Goal: Information Seeking & Learning: Learn about a topic

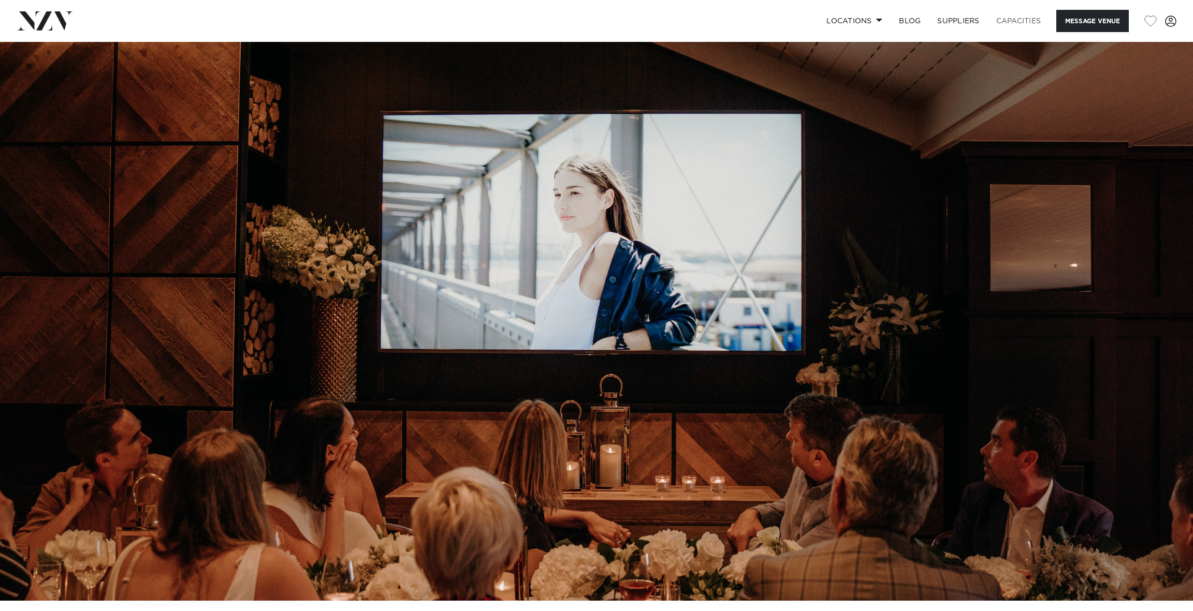
click at [993, 22] on link "Capacities" at bounding box center [1019, 21] width 62 height 22
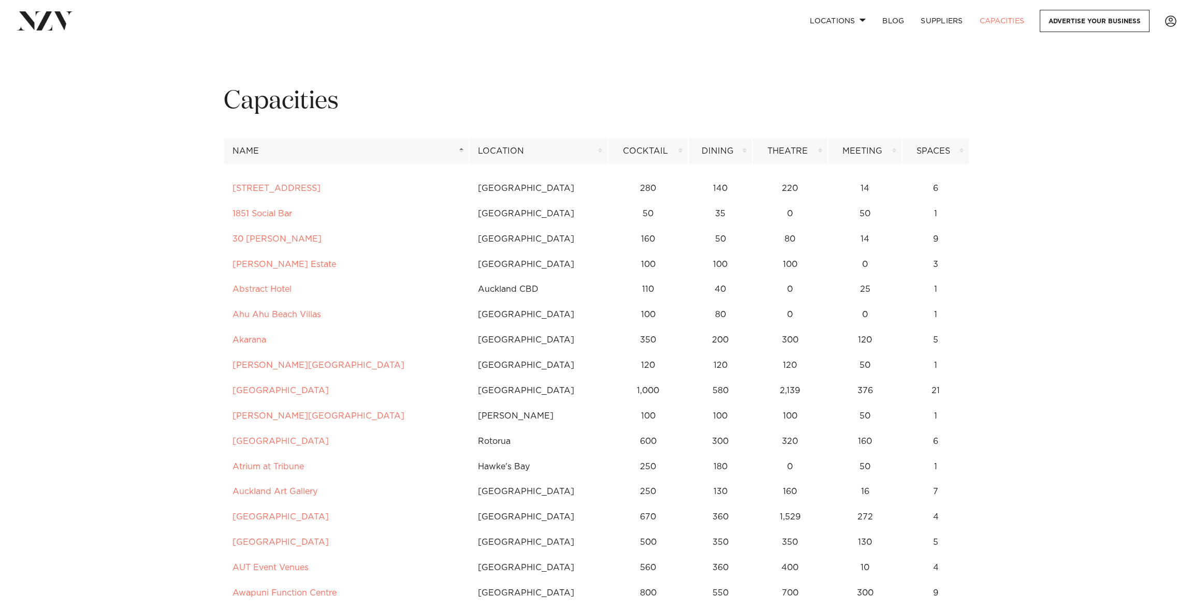
click at [529, 164] on th "Location" at bounding box center [538, 151] width 139 height 25
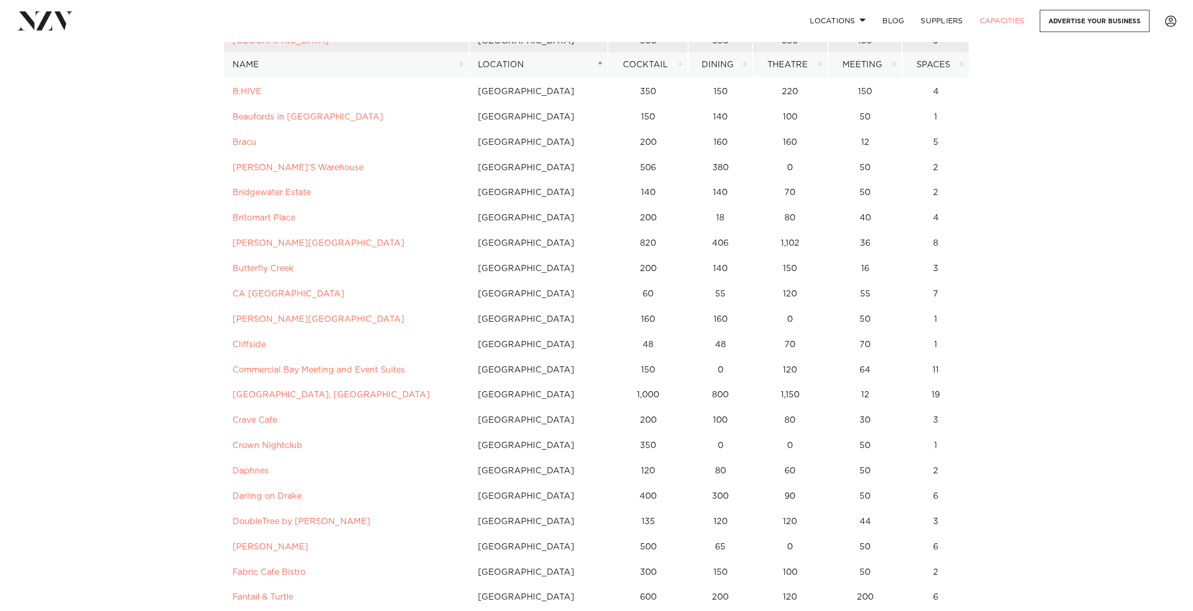
scroll to position [362, 0]
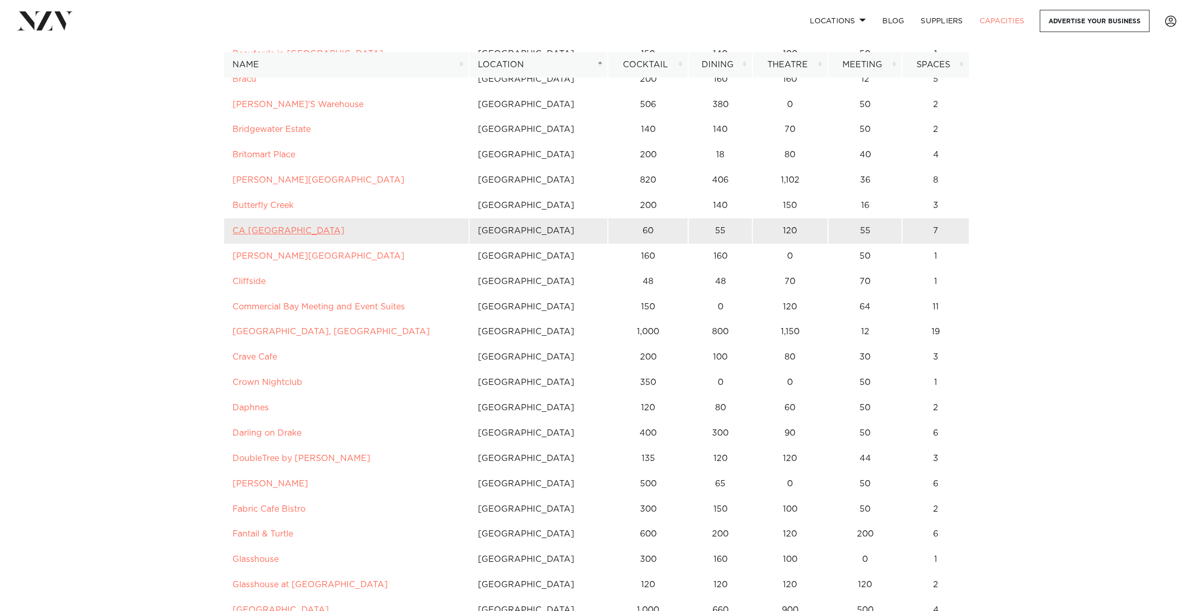
click at [344, 235] on link "CA [GEOGRAPHIC_DATA]" at bounding box center [288, 231] width 112 height 8
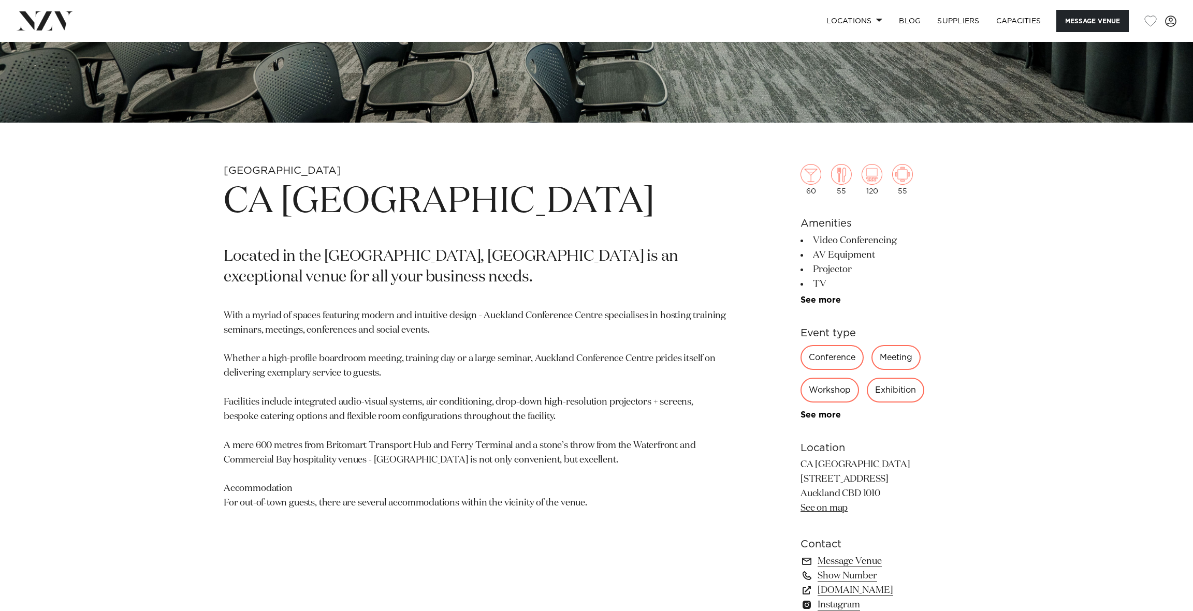
scroll to position [483, 0]
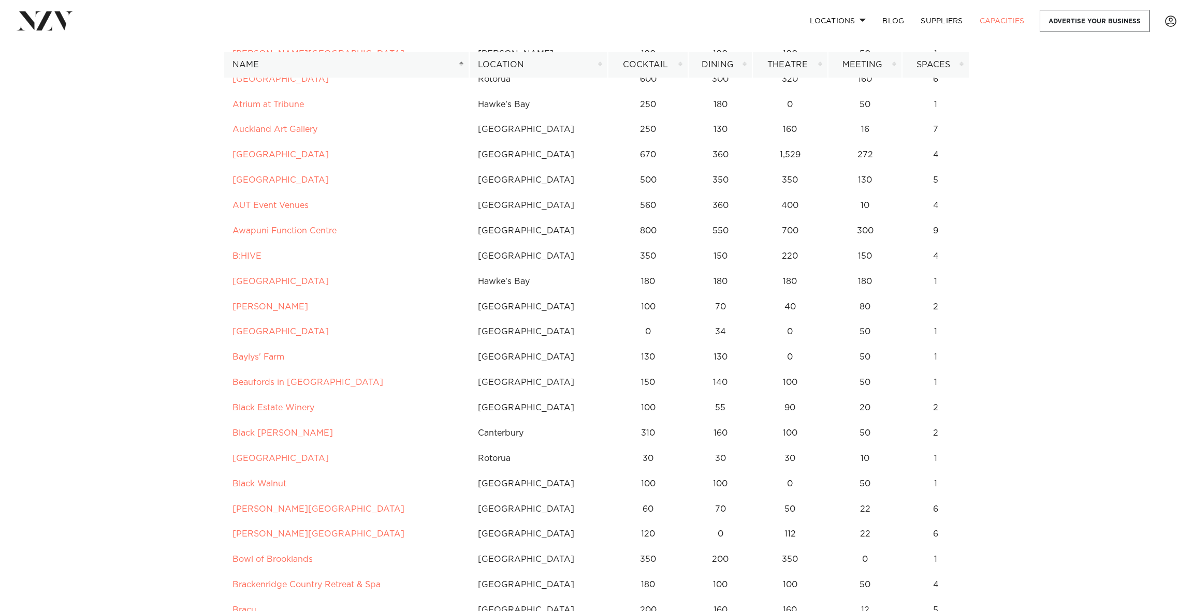
click at [533, 64] on th "Location" at bounding box center [538, 64] width 139 height 25
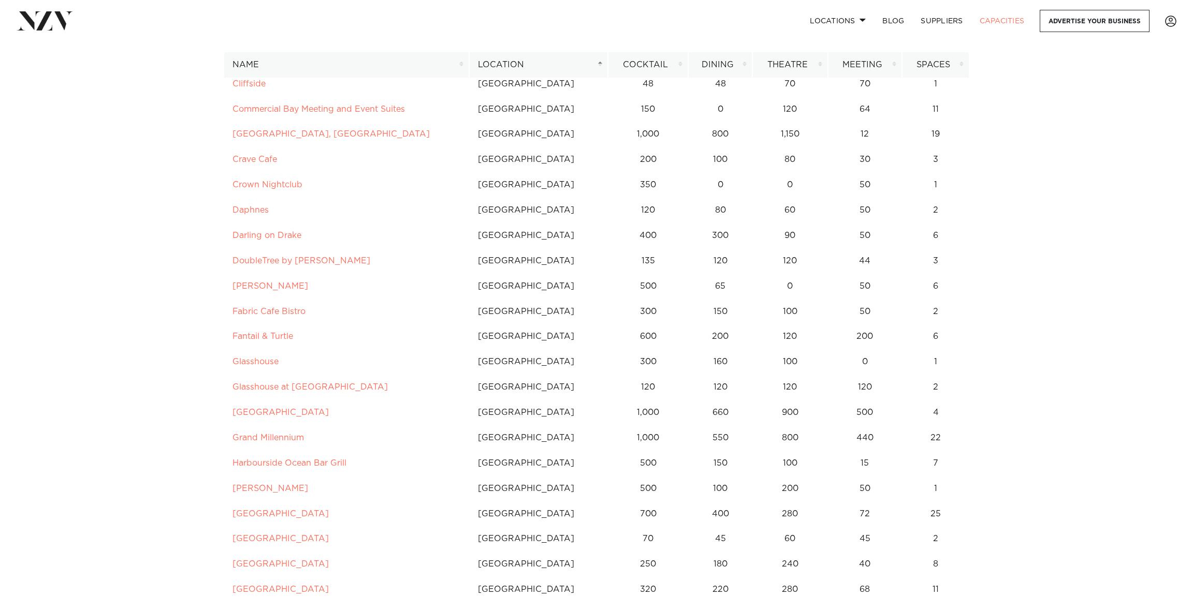
scroll to position [604, 0]
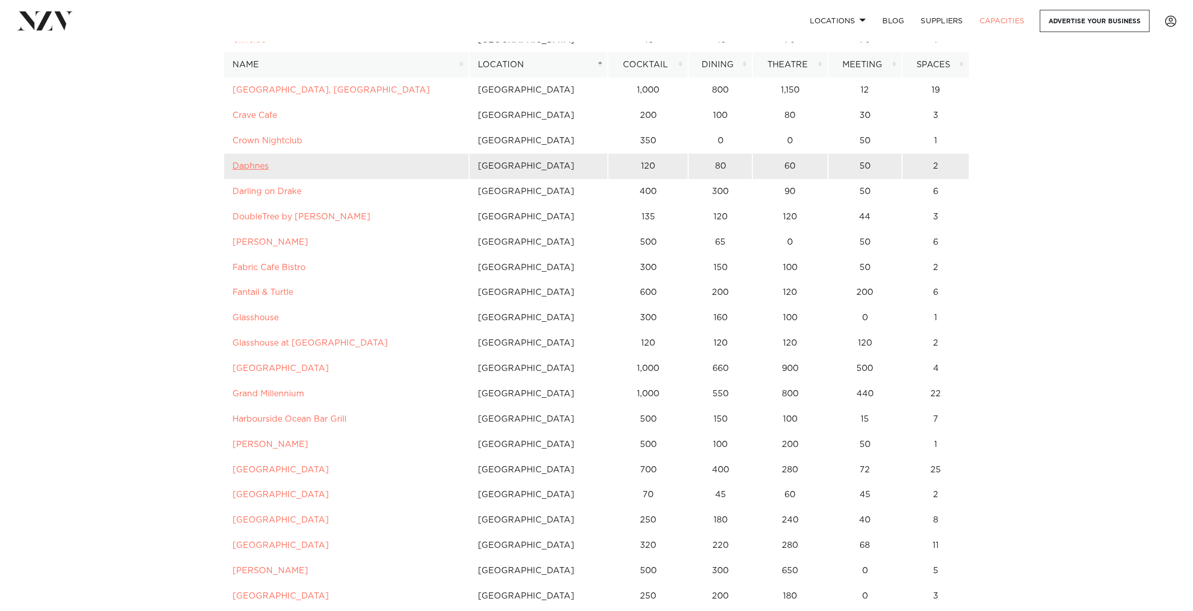
click at [253, 170] on link "Daphnes" at bounding box center [250, 166] width 36 height 8
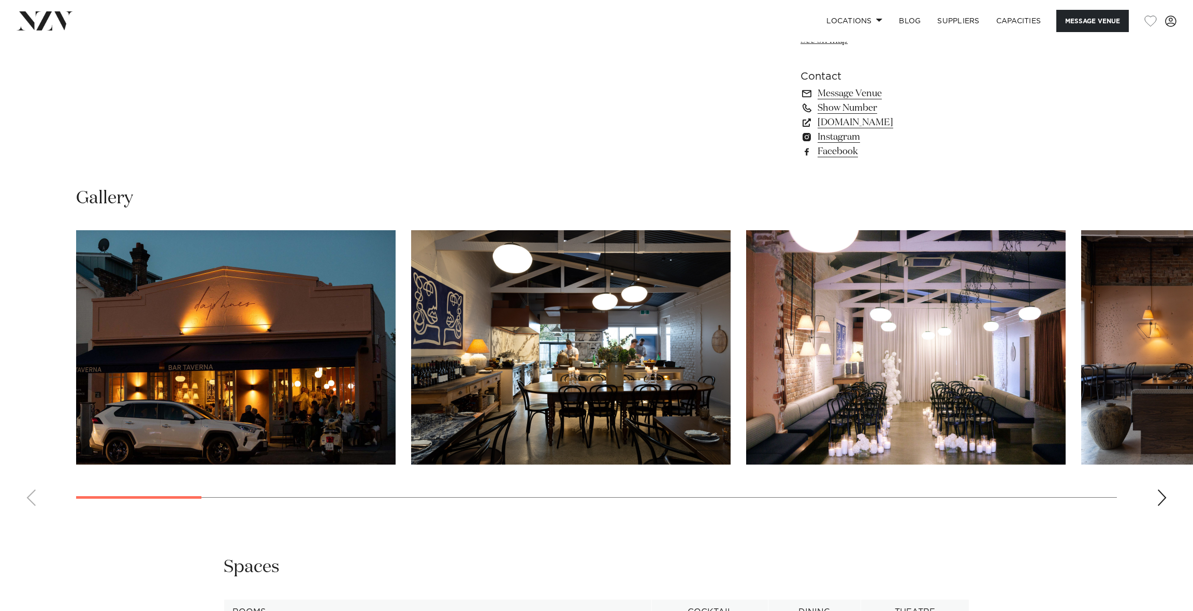
scroll to position [967, 0]
click at [853, 130] on link "www.daphnes.co.nz" at bounding box center [884, 123] width 169 height 14
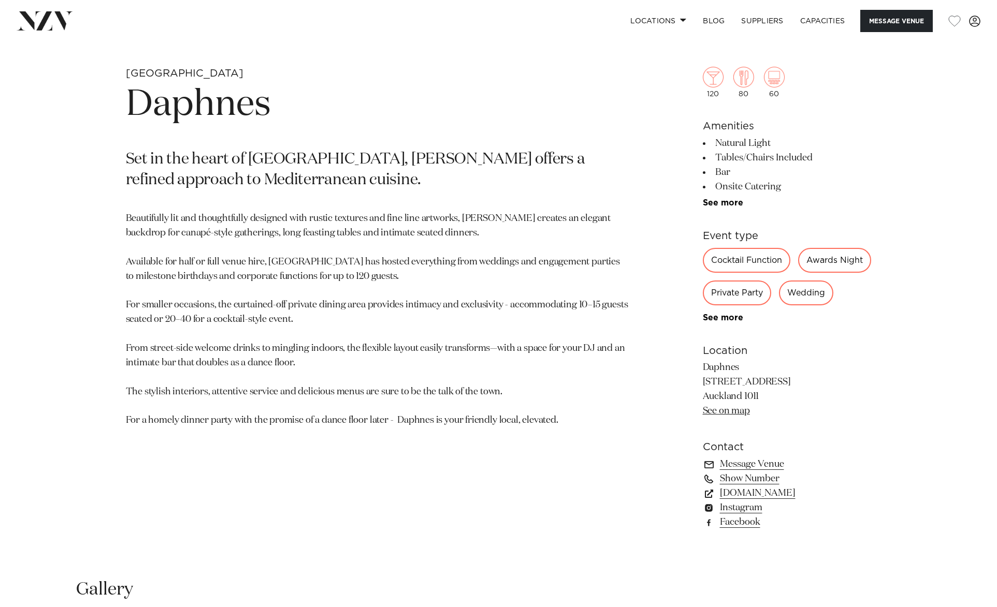
scroll to position [483, 0]
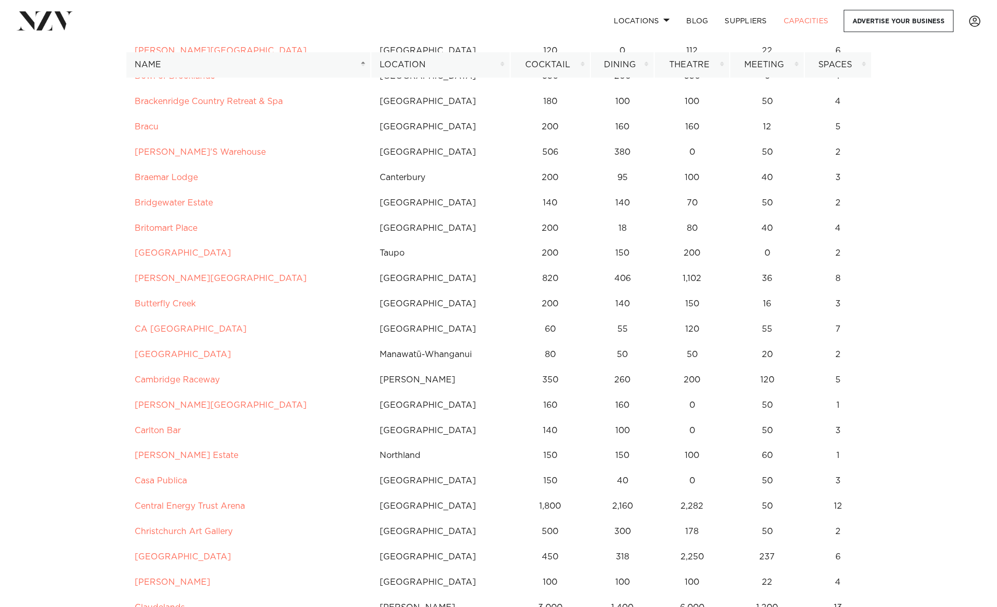
scroll to position [242, 0]
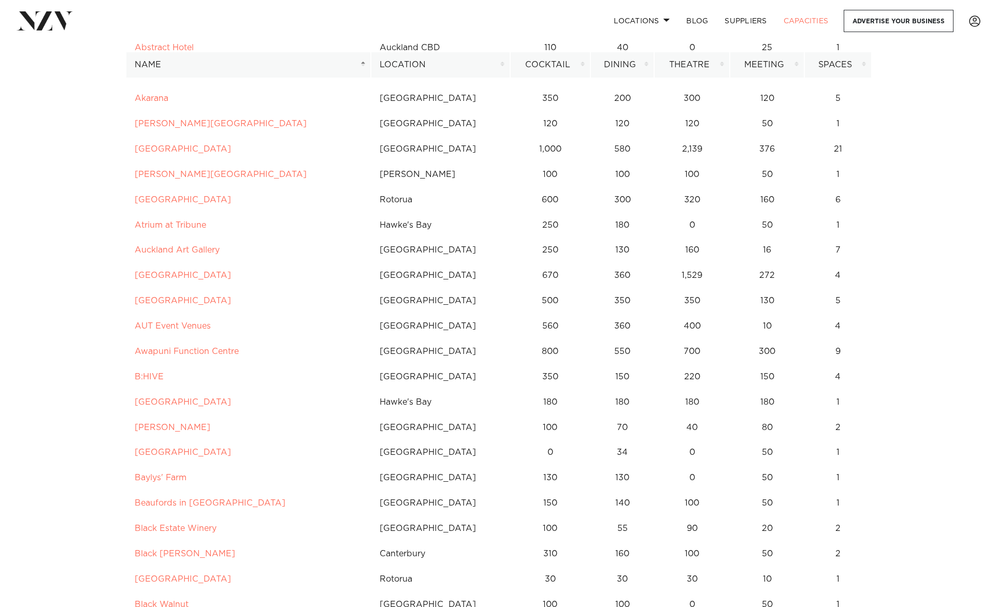
click at [427, 63] on th "Location" at bounding box center [440, 64] width 139 height 25
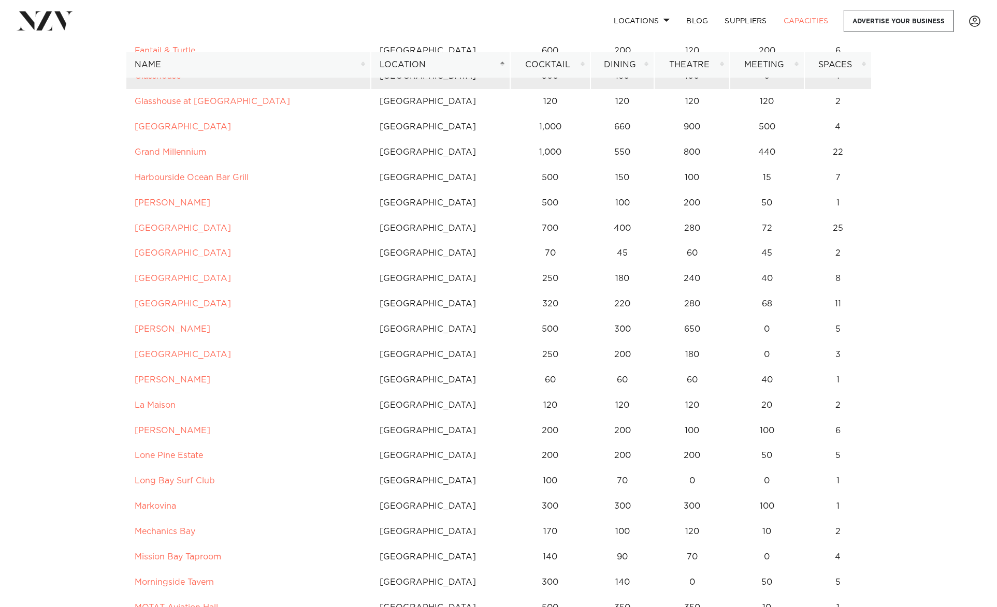
scroll to position [967, 0]
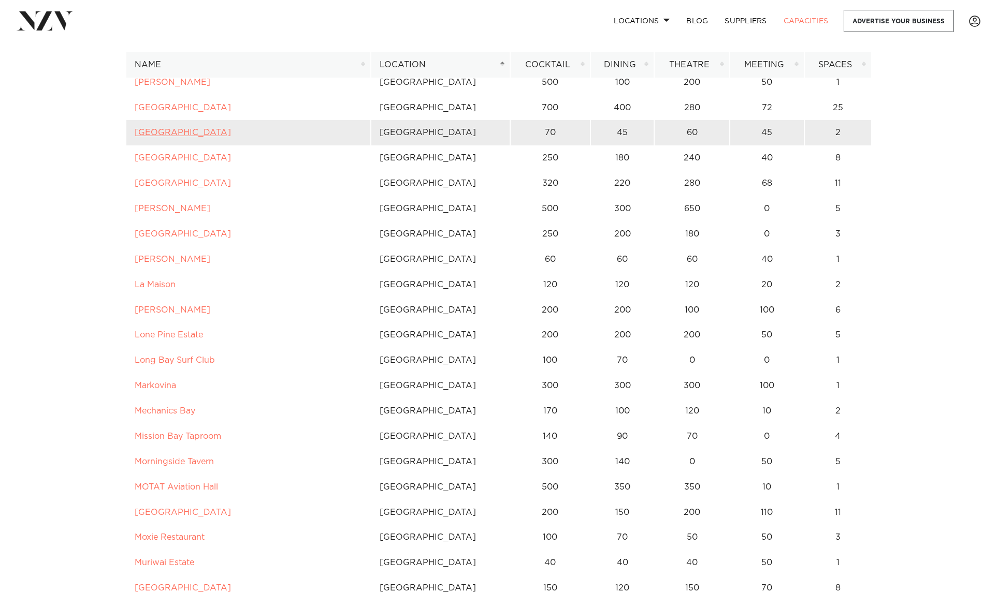
click at [231, 137] on link "[GEOGRAPHIC_DATA]" at bounding box center [183, 132] width 96 height 8
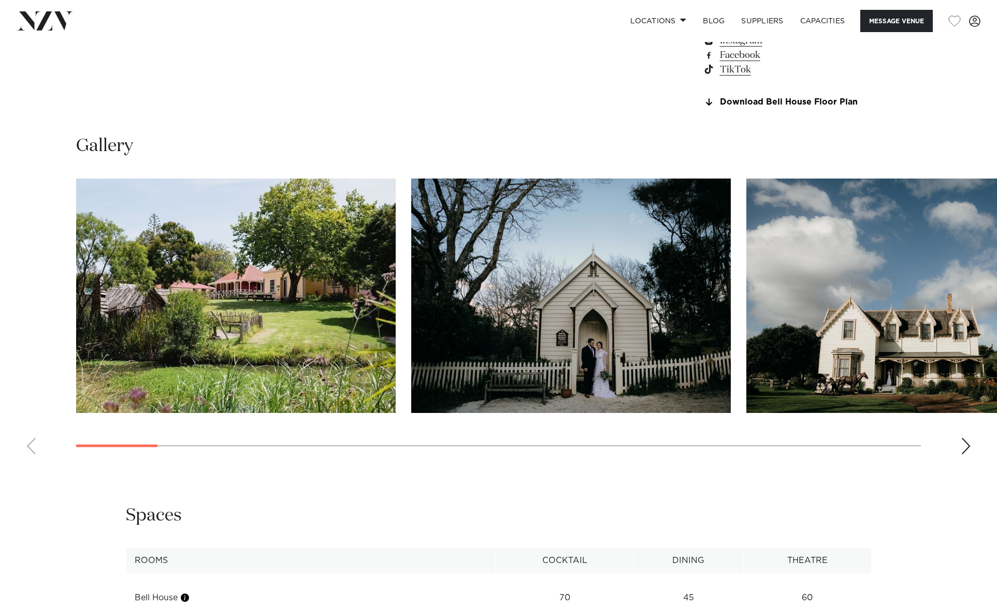
scroll to position [1087, 0]
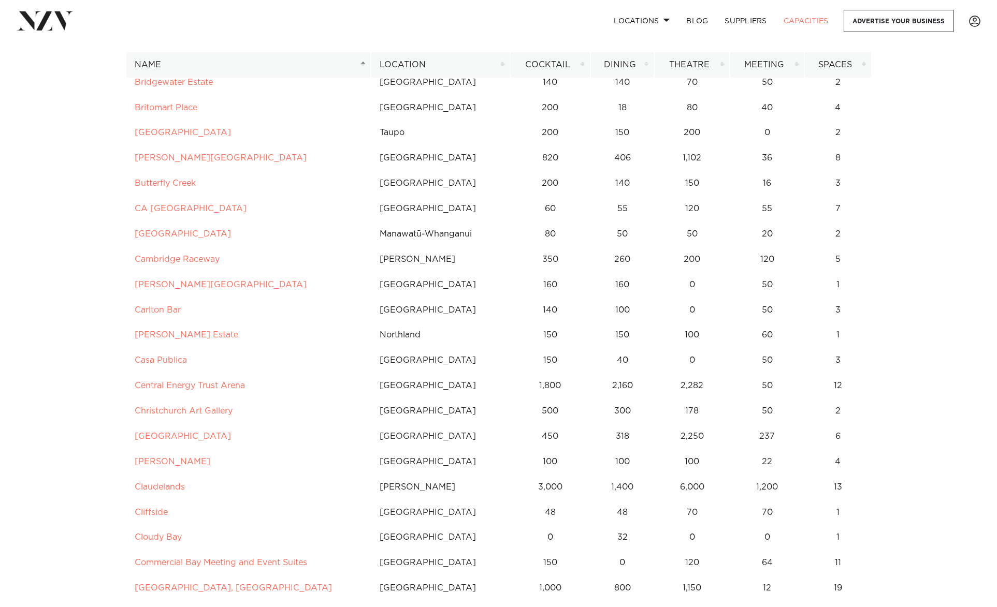
click at [411, 60] on th "Location" at bounding box center [440, 64] width 139 height 25
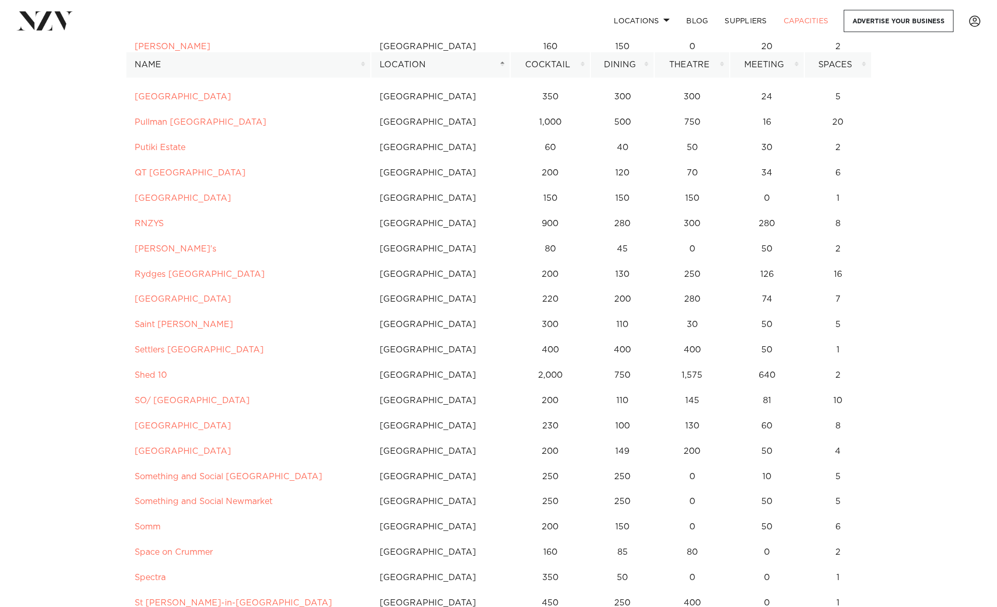
scroll to position [1933, 0]
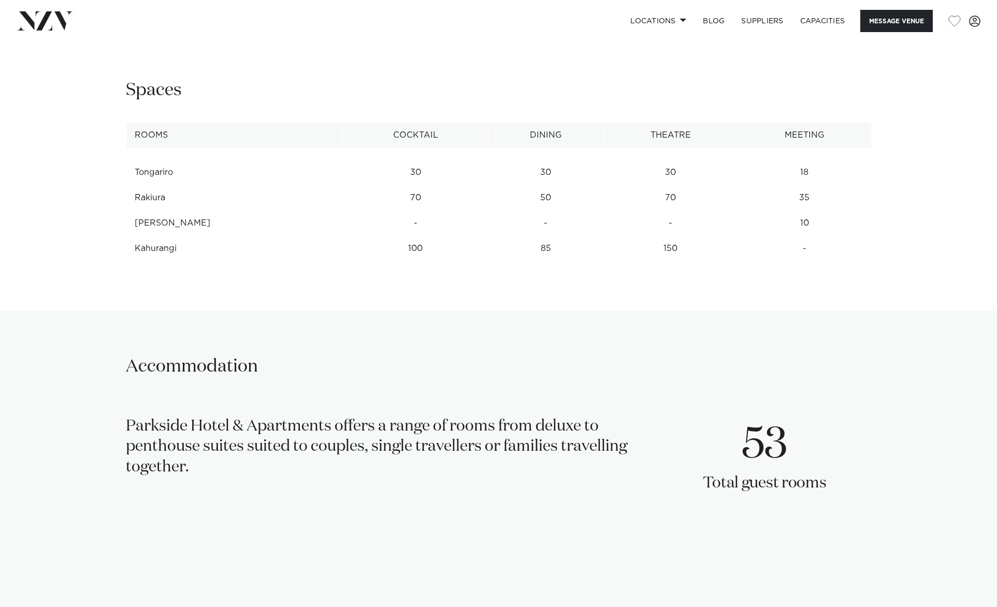
scroll to position [1450, 0]
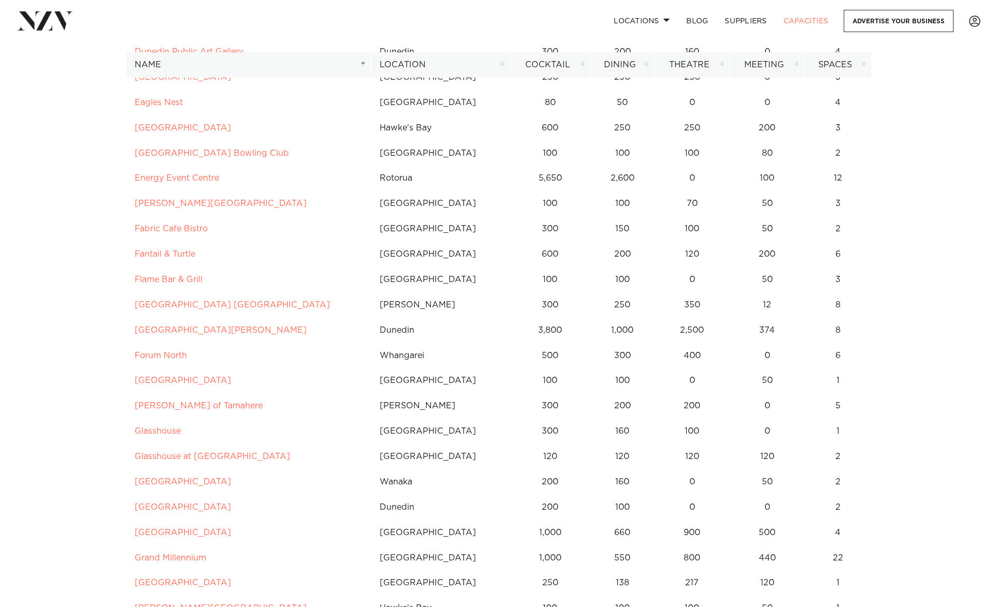
click at [421, 66] on th "Location" at bounding box center [440, 64] width 139 height 25
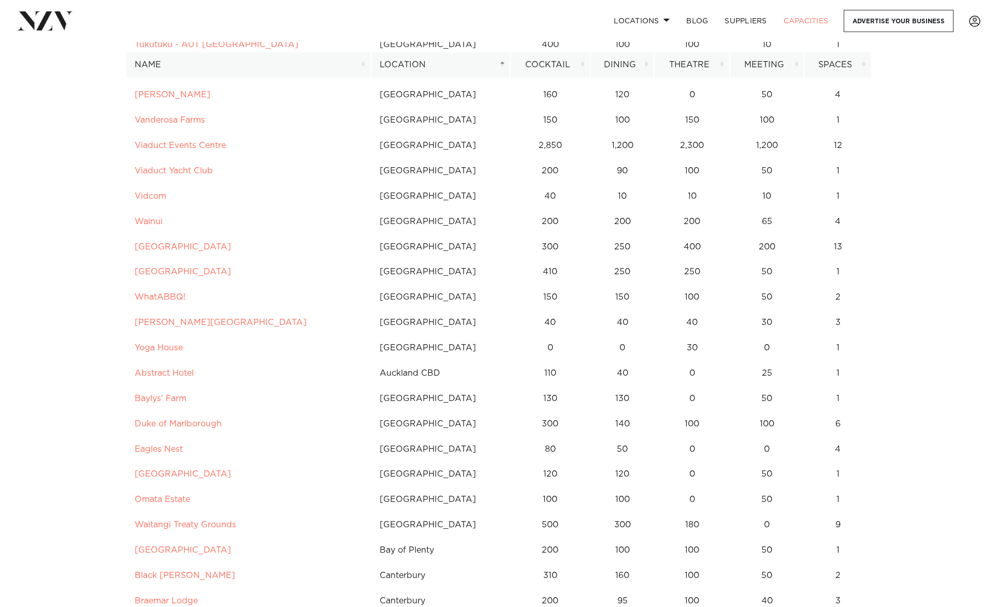
scroll to position [2900, 0]
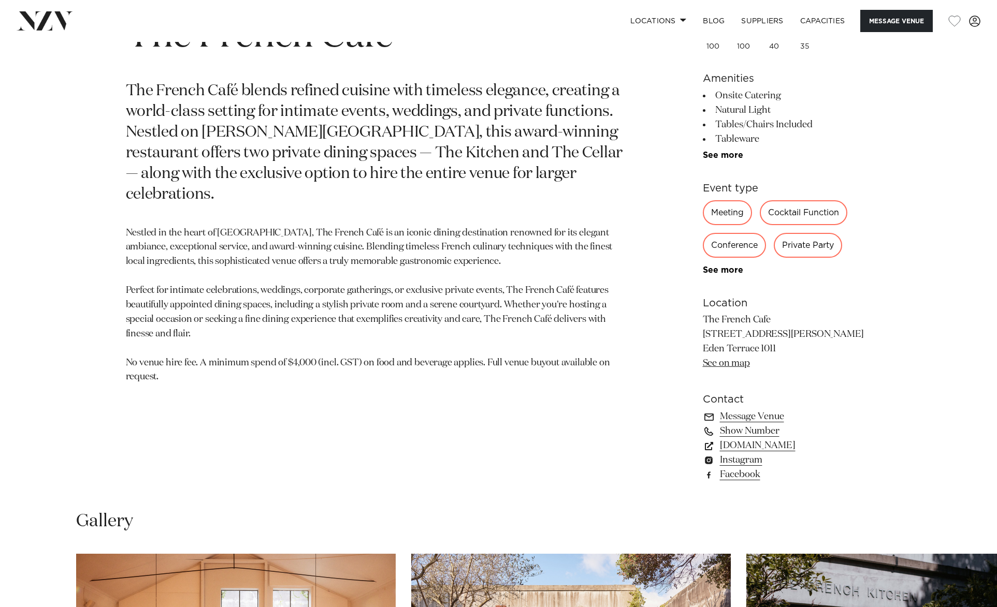
scroll to position [604, 0]
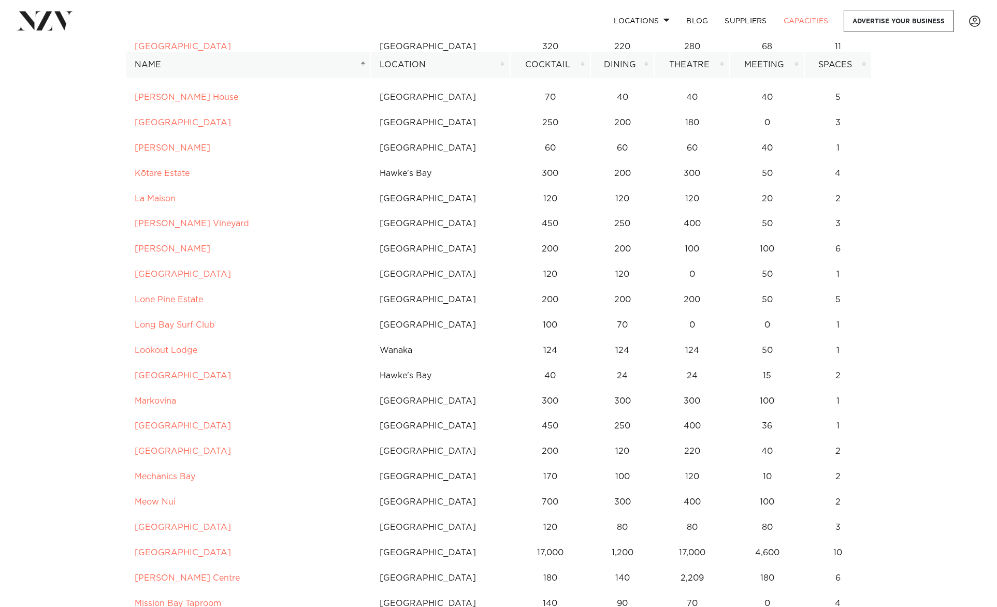
click at [435, 66] on th "Location" at bounding box center [440, 64] width 139 height 25
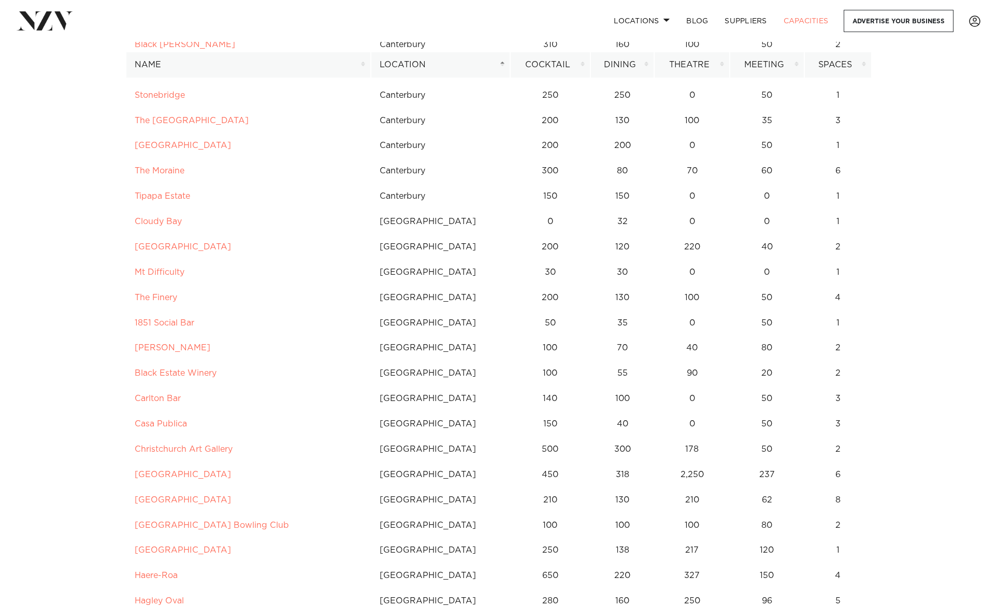
scroll to position [3262, 0]
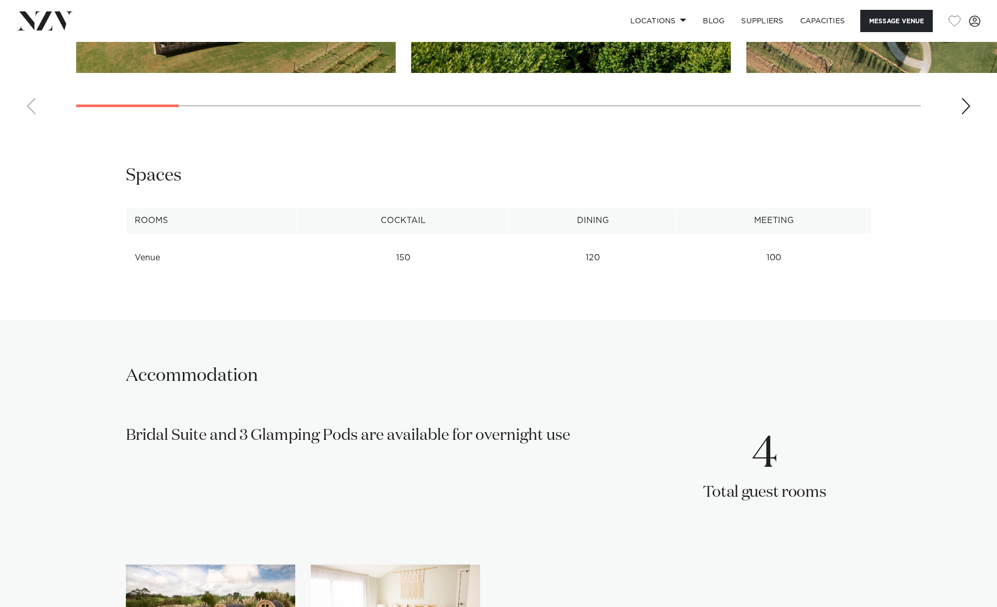
scroll to position [1087, 0]
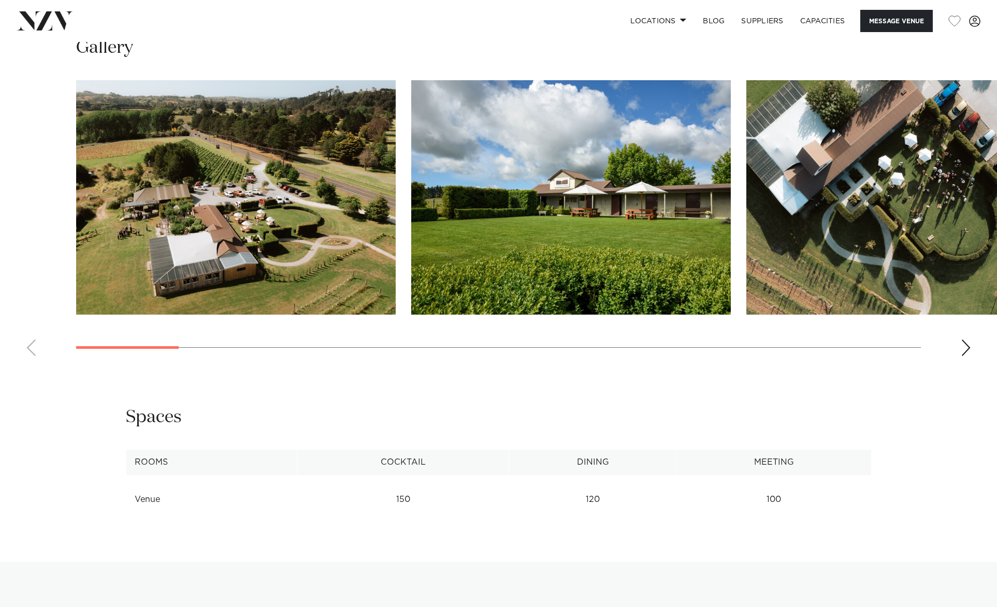
click at [345, 304] on img "1 / 19" at bounding box center [235, 197] width 319 height 235
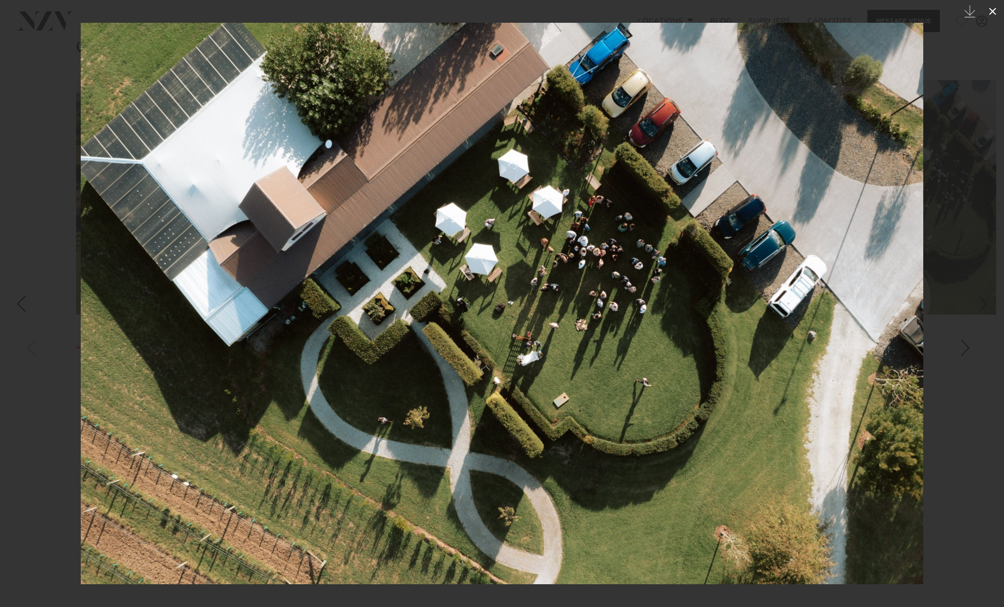
click at [990, 5] on icon at bounding box center [993, 11] width 12 height 12
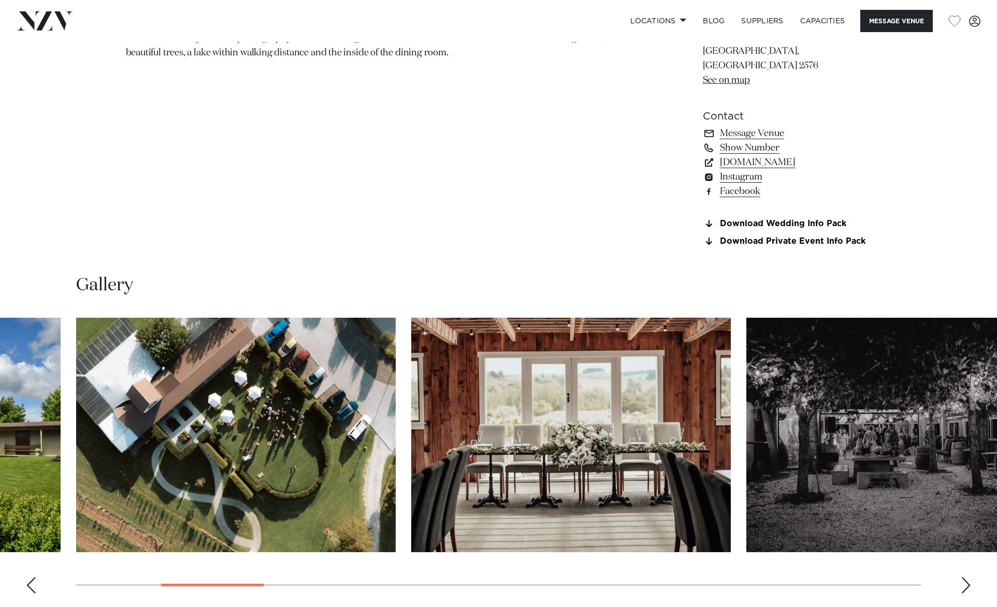
scroll to position [845, 0]
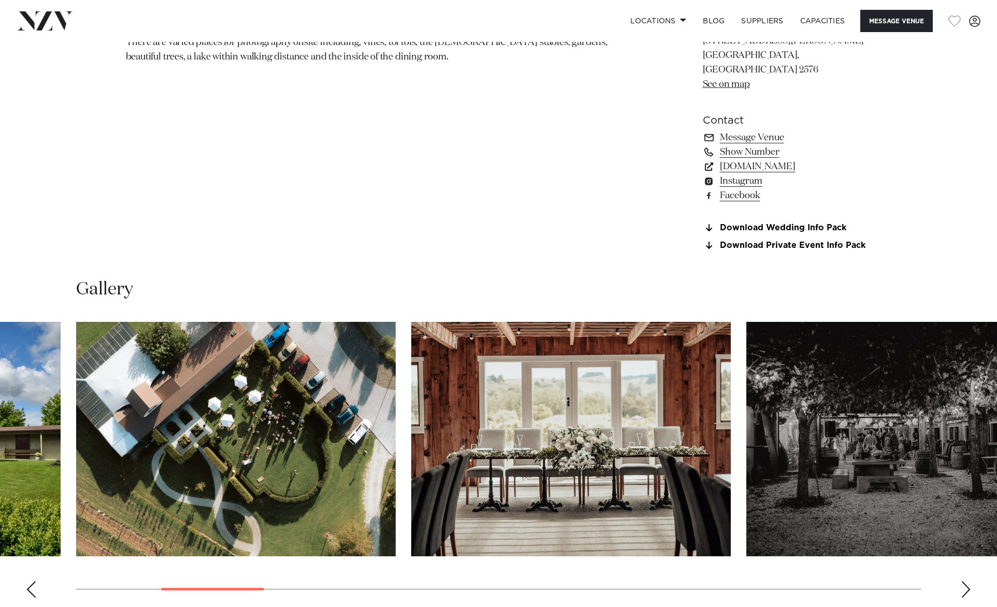
click at [830, 251] on section "Download Wedding Info Pack Download Private Event Info Pack" at bounding box center [787, 237] width 169 height 27
click at [833, 251] on link "Download Private Event Info Pack" at bounding box center [787, 245] width 169 height 9
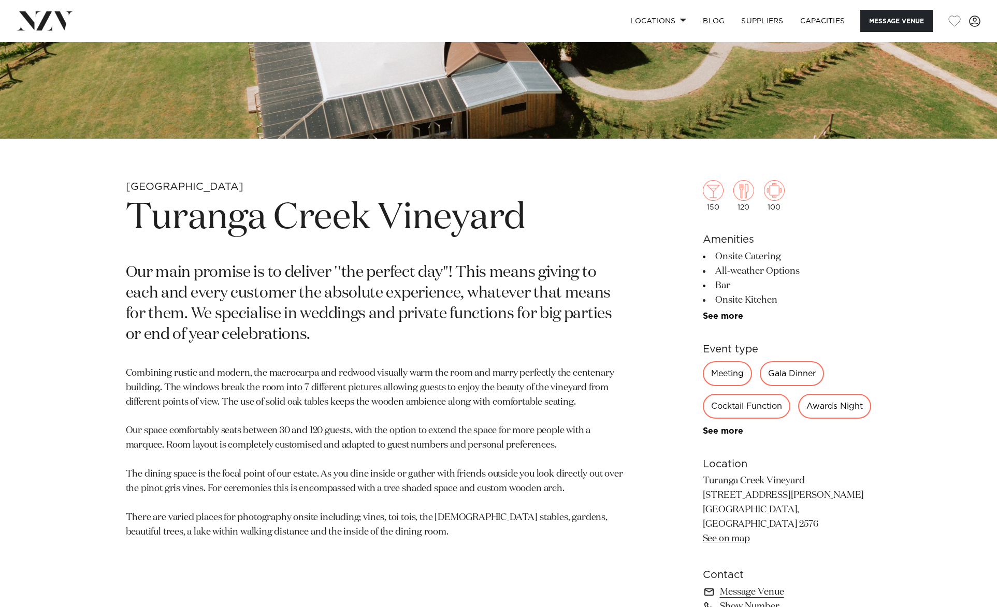
scroll to position [362, 0]
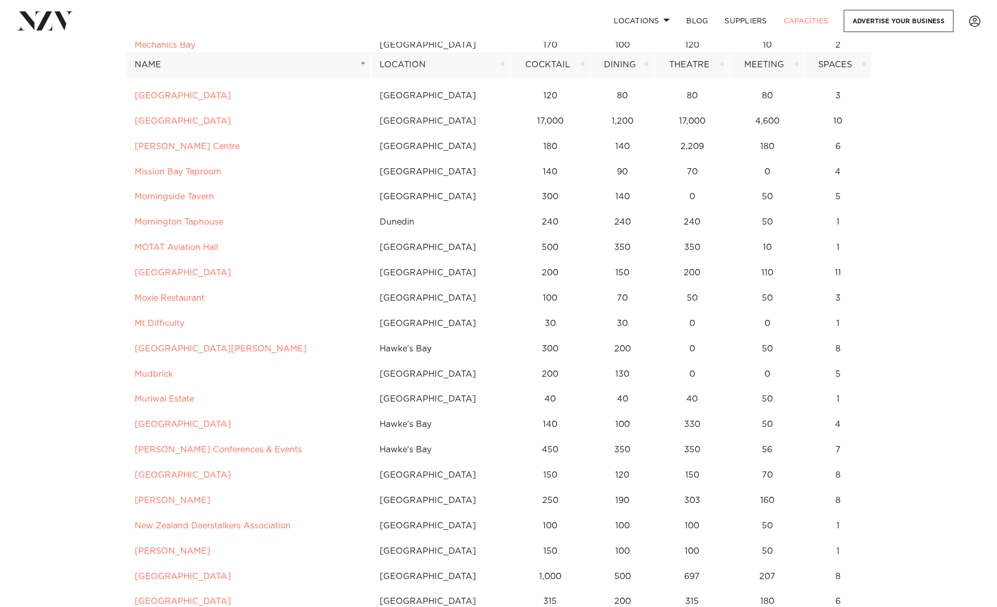
scroll to position [3383, 0]
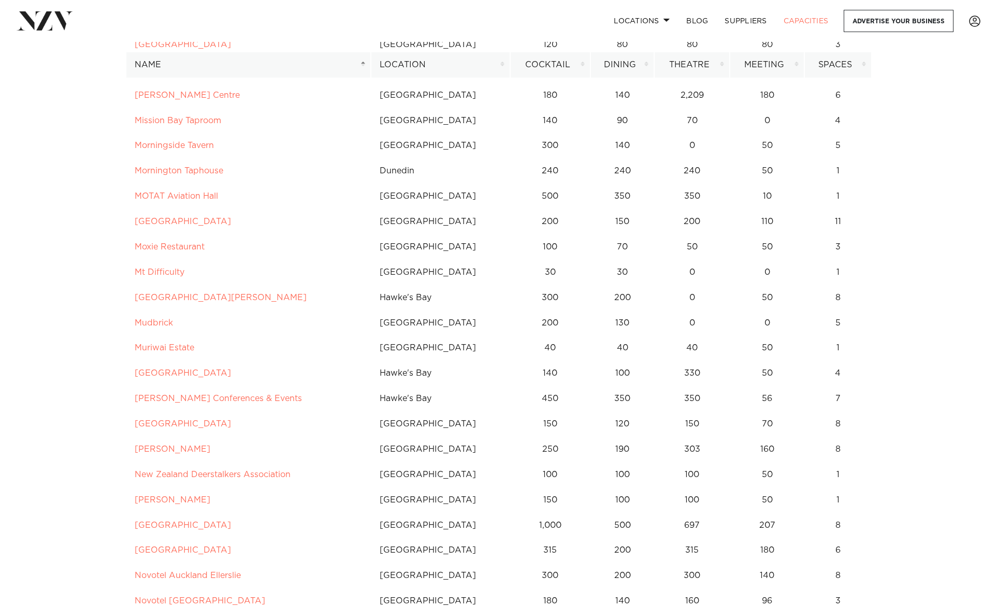
click at [435, 65] on th "Location" at bounding box center [440, 64] width 139 height 25
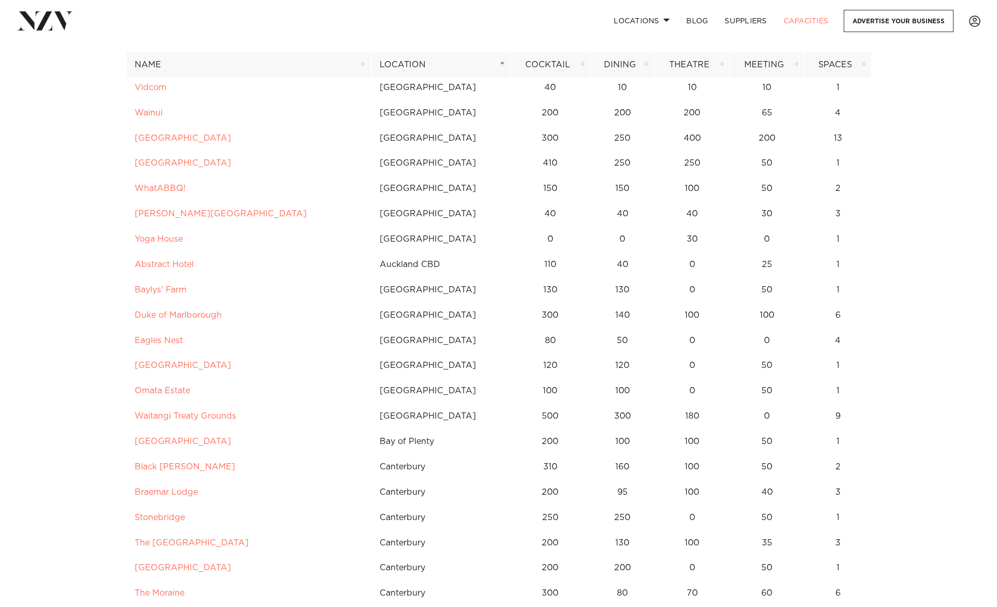
scroll to position [2900, 0]
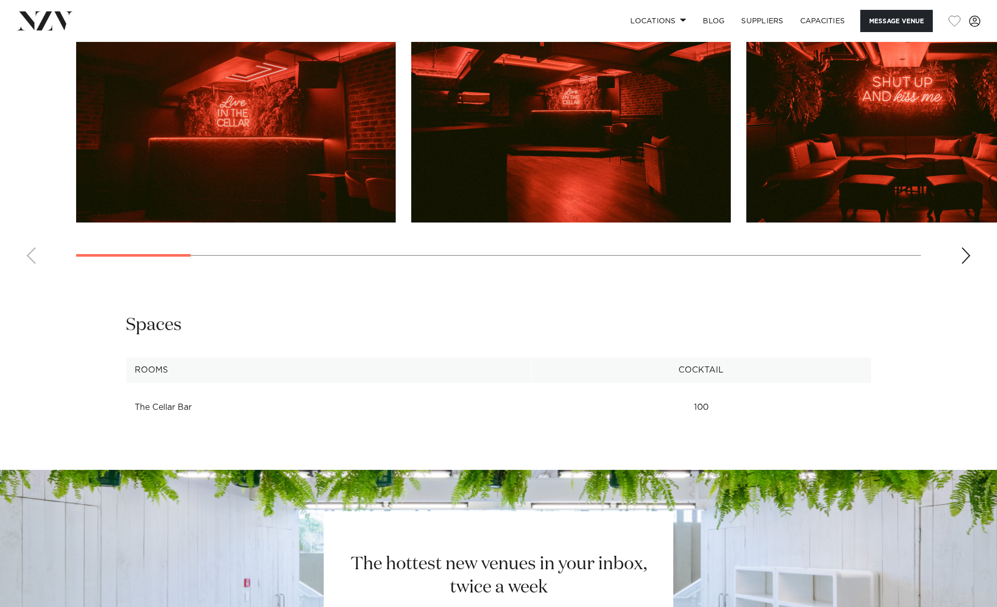
scroll to position [1208, 0]
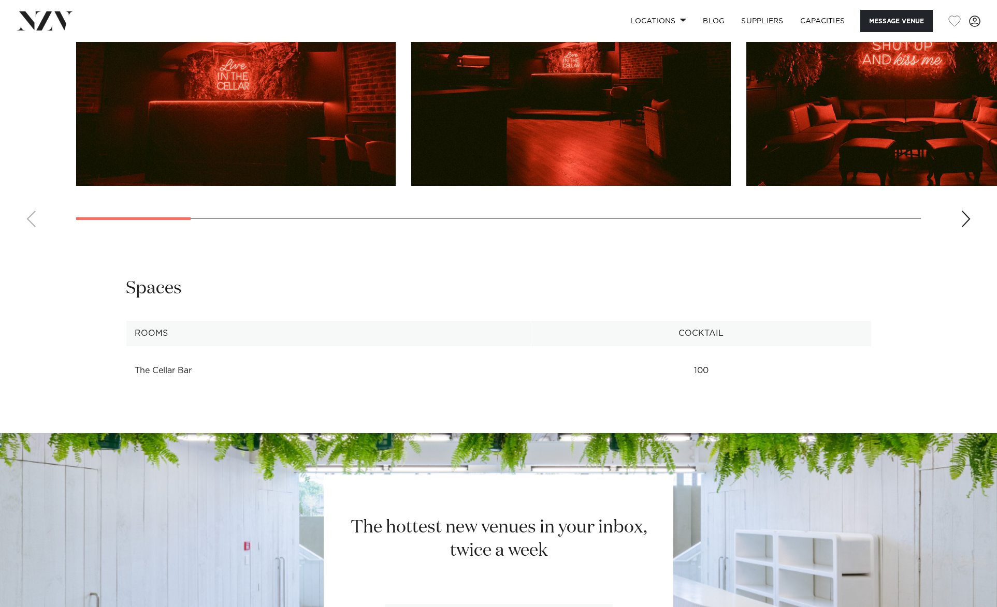
click at [224, 186] on img "1 / 17" at bounding box center [235, 68] width 319 height 235
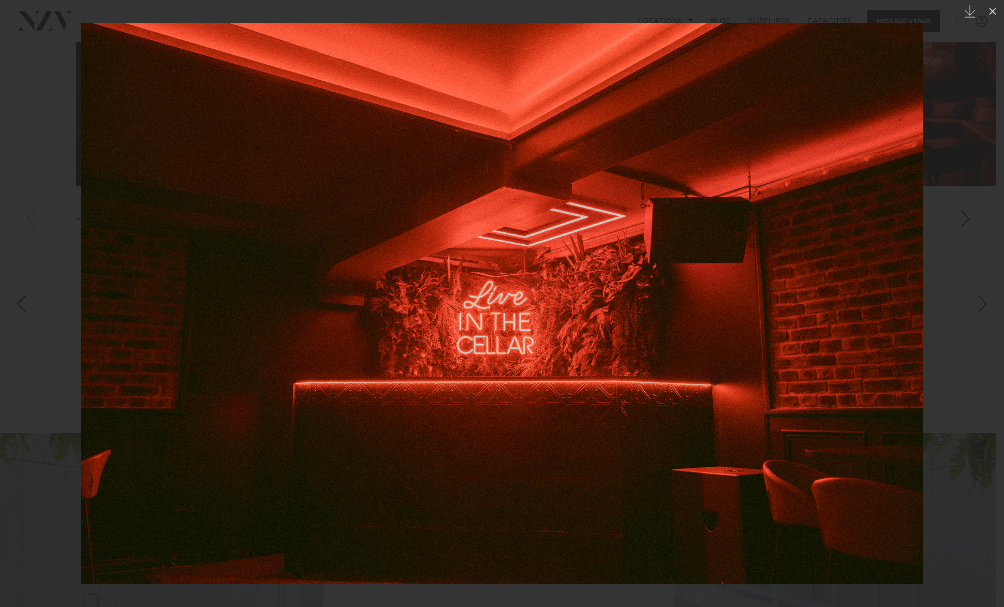
click at [912, 311] on img at bounding box center [502, 304] width 843 height 562
click at [968, 403] on div at bounding box center [502, 303] width 1004 height 607
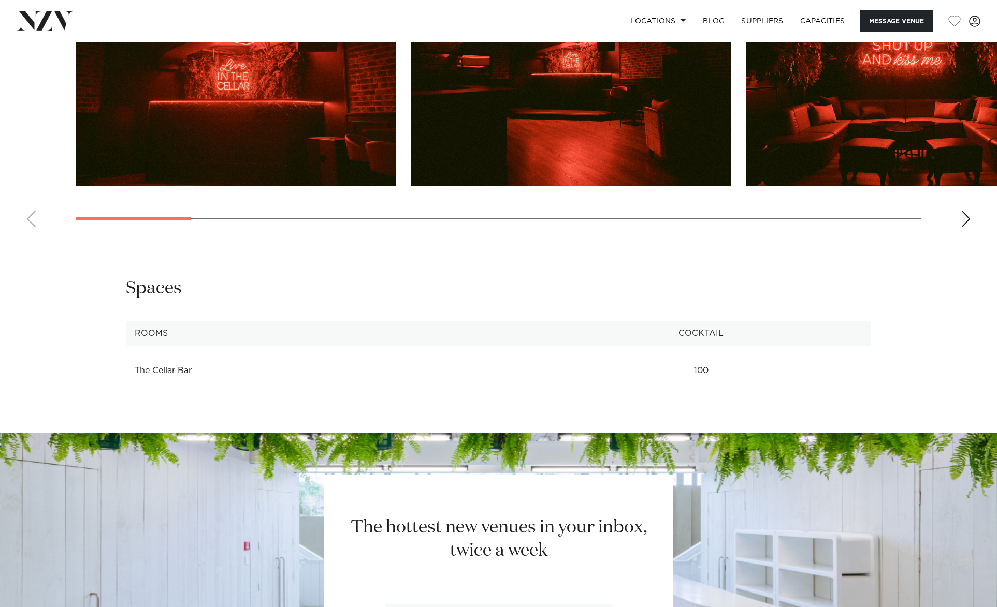
click at [506, 186] on img "2 / 17" at bounding box center [570, 68] width 319 height 235
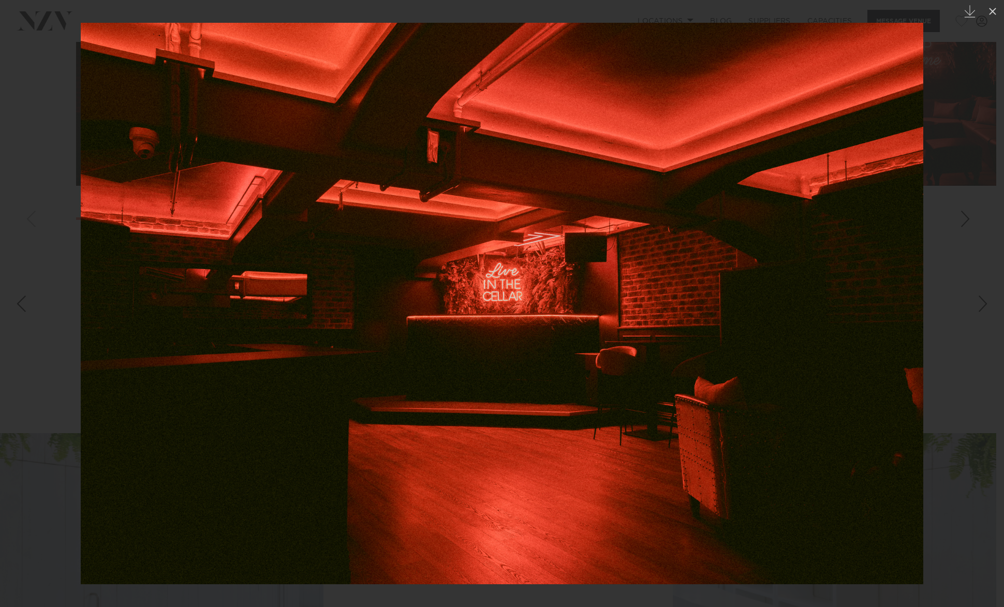
click at [880, 290] on img at bounding box center [502, 304] width 843 height 562
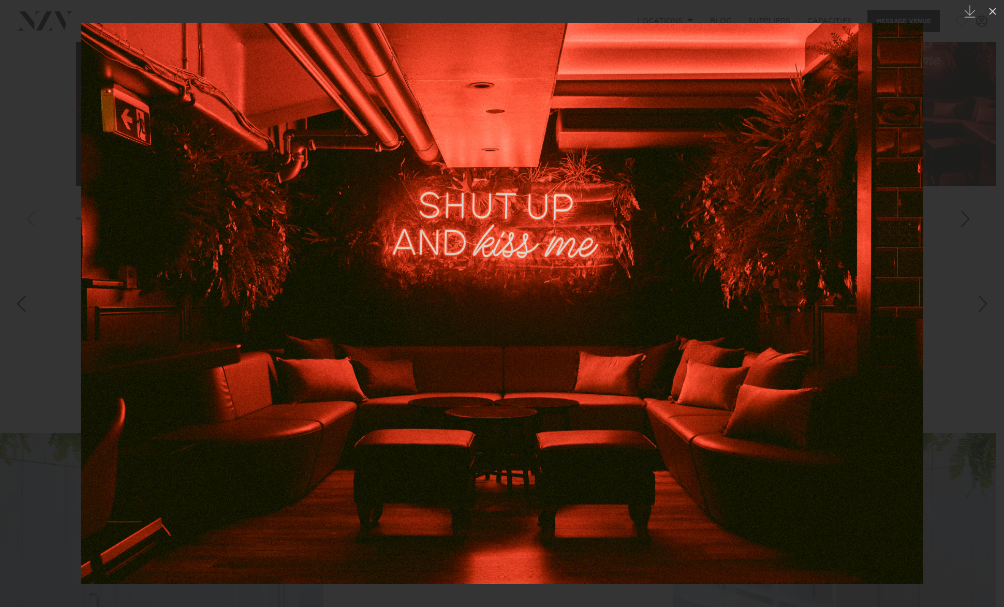
drag, startPoint x: 993, startPoint y: 9, endPoint x: 972, endPoint y: 97, distance: 90.8
click at [992, 10] on icon at bounding box center [993, 11] width 12 height 12
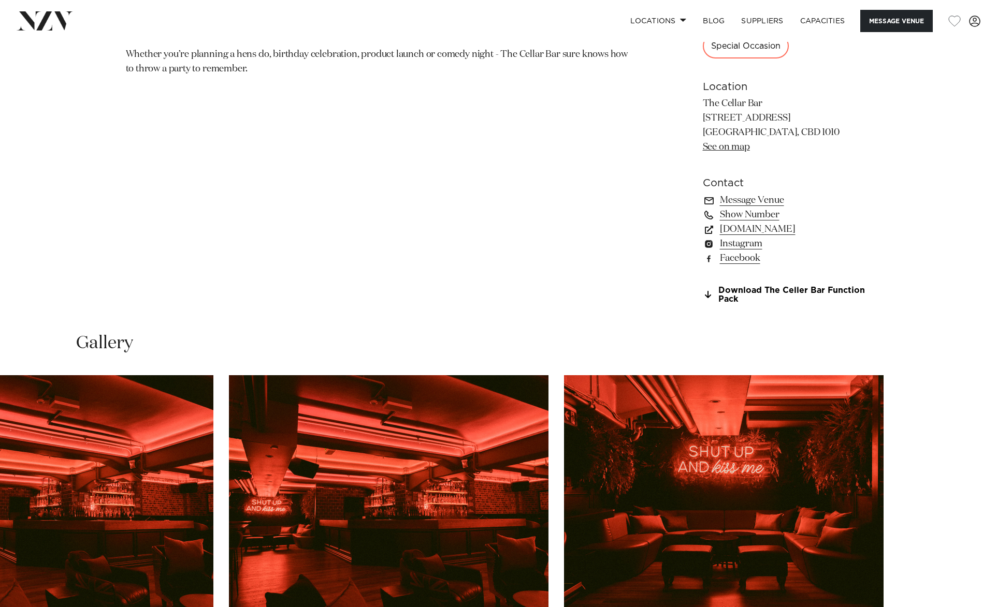
scroll to position [904, 0]
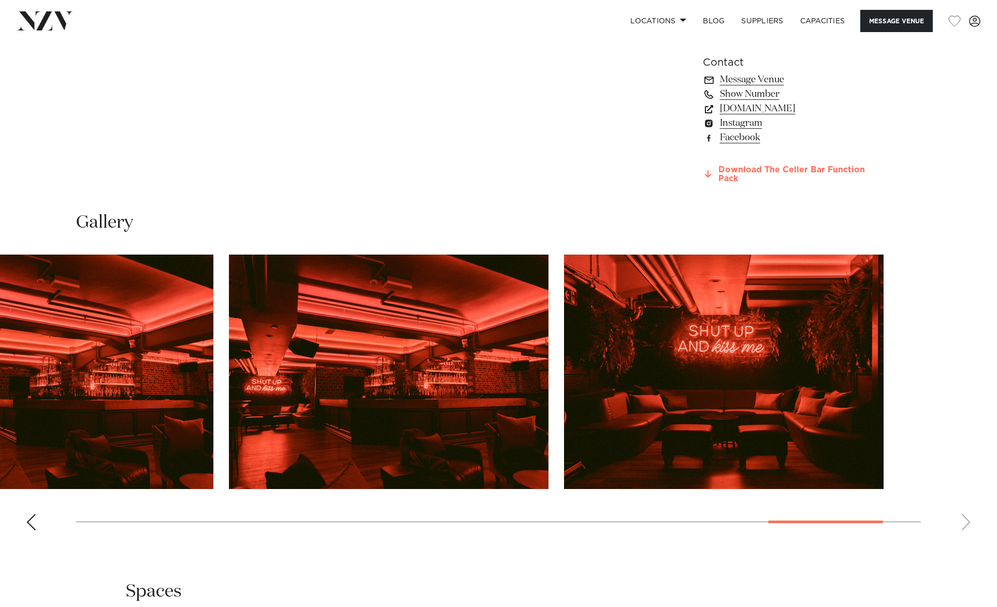
click at [826, 183] on link "Download The Celler Bar Function Pack" at bounding box center [787, 175] width 169 height 18
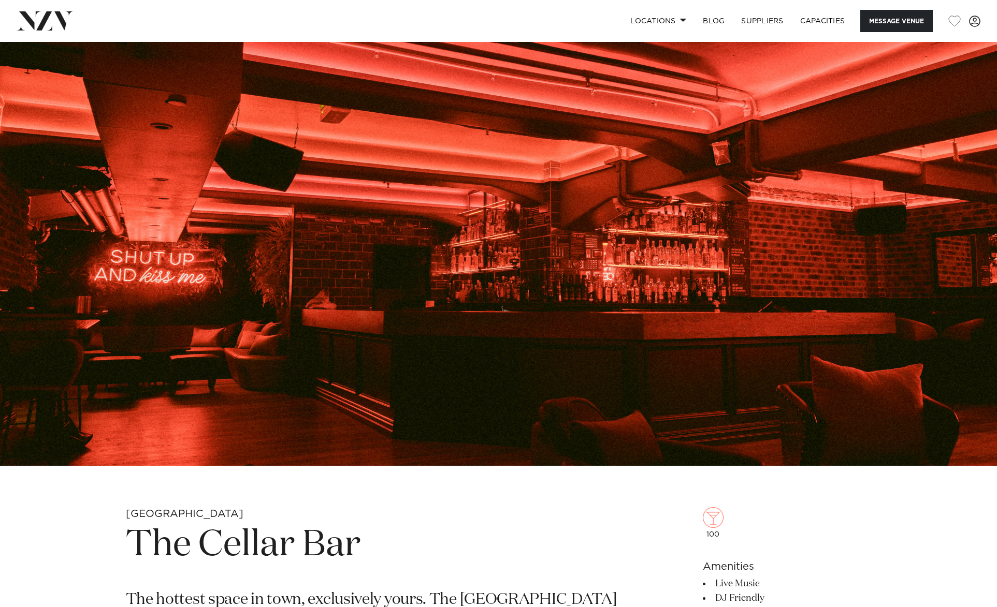
scroll to position [0, 0]
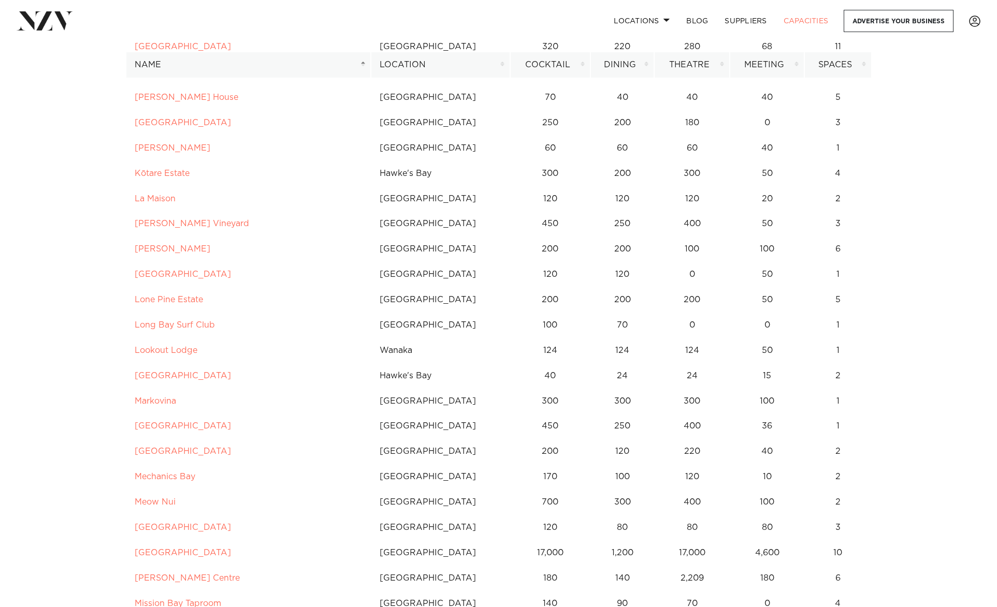
click at [408, 69] on th "Location" at bounding box center [440, 64] width 139 height 25
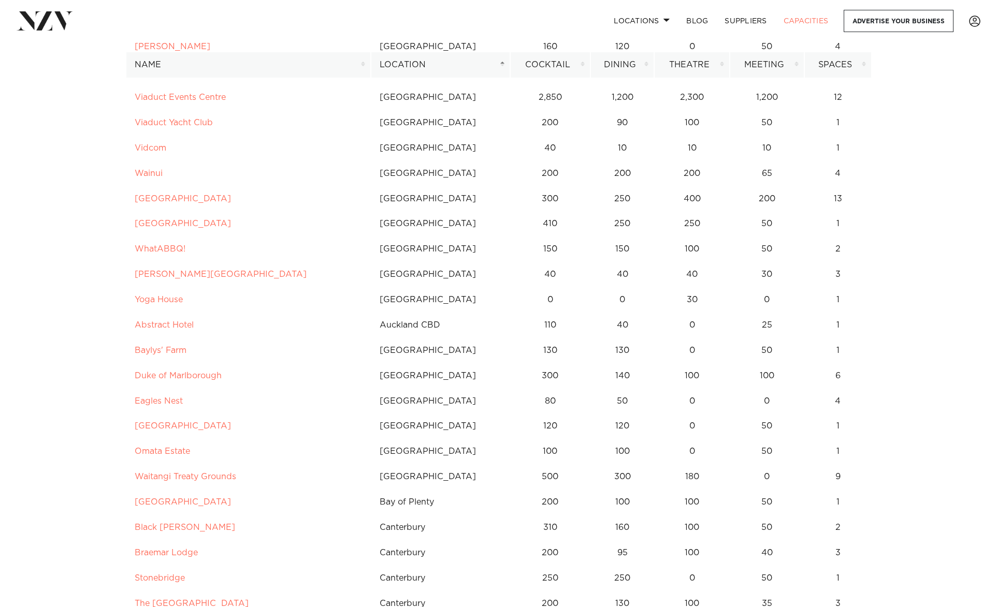
drag, startPoint x: 199, startPoint y: 270, endPoint x: 185, endPoint y: 280, distance: 16.8
